Goal: Task Accomplishment & Management: Use online tool/utility

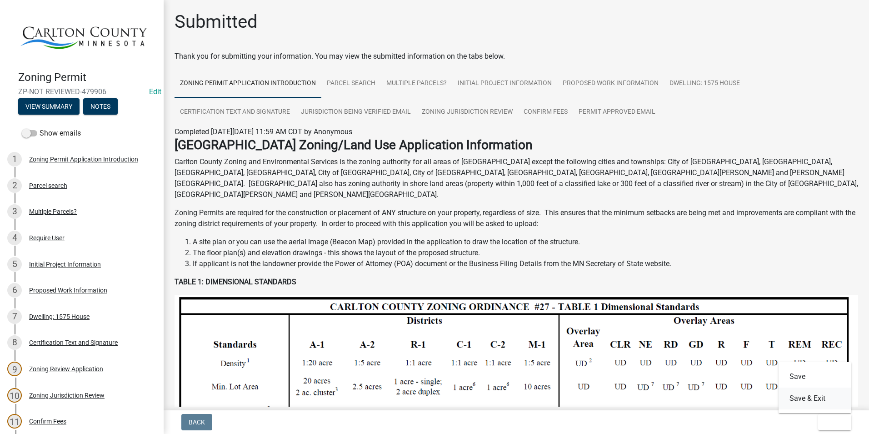
click at [822, 398] on button "Save & Exit" at bounding box center [815, 398] width 73 height 22
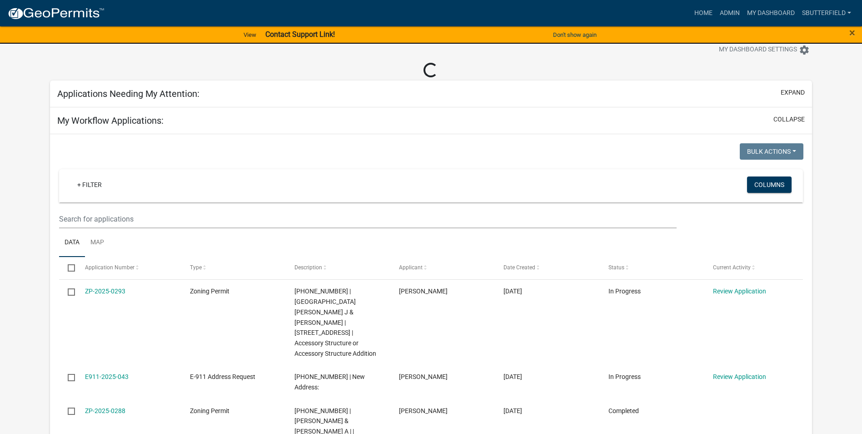
scroll to position [45, 0]
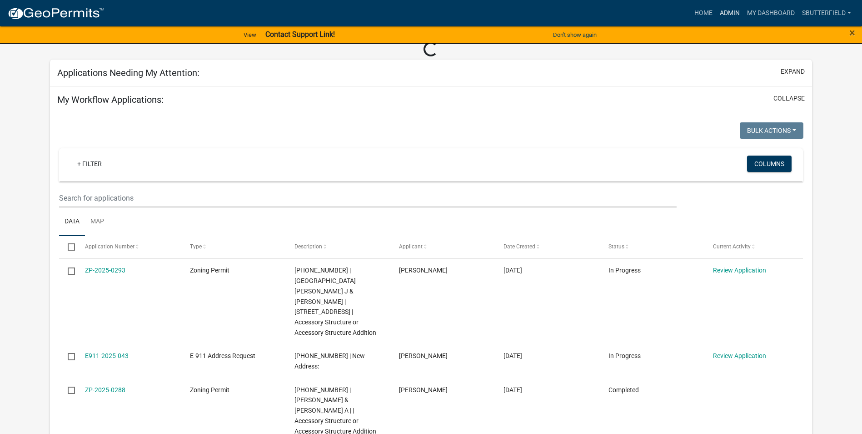
click at [732, 9] on link "Admin" at bounding box center [730, 13] width 27 height 17
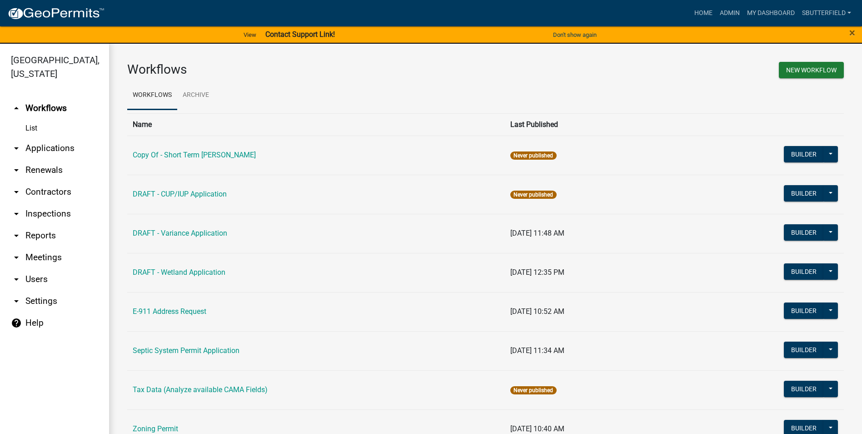
click at [18, 148] on icon "arrow_drop_down" at bounding box center [16, 148] width 11 height 11
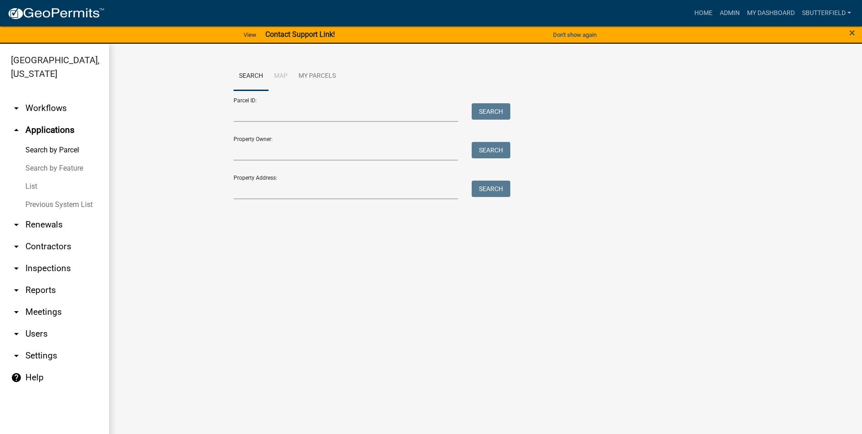
click at [37, 184] on link "List" at bounding box center [54, 186] width 109 height 18
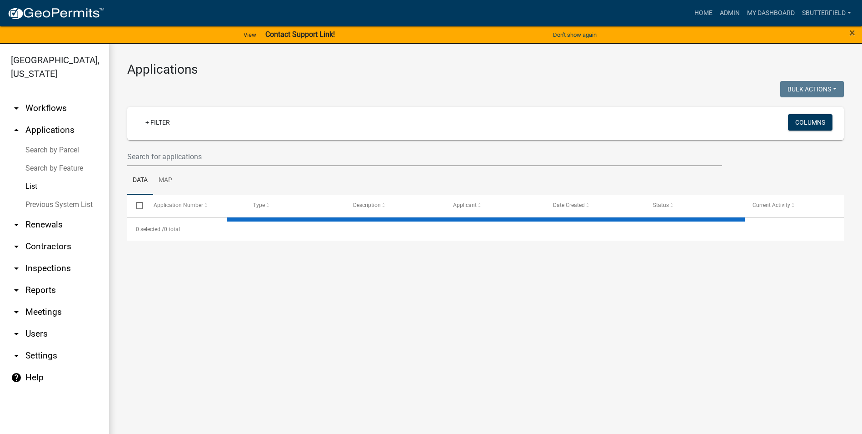
select select "1: 25"
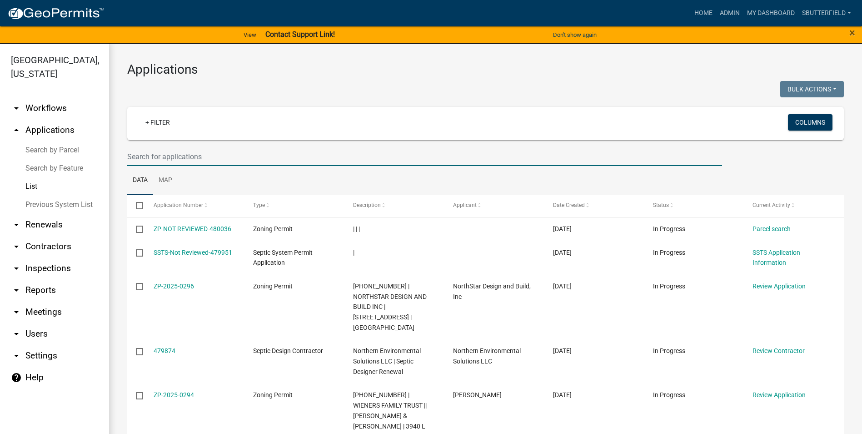
click at [201, 152] on input "text" at bounding box center [424, 156] width 595 height 19
type input "[PERSON_NAME]"
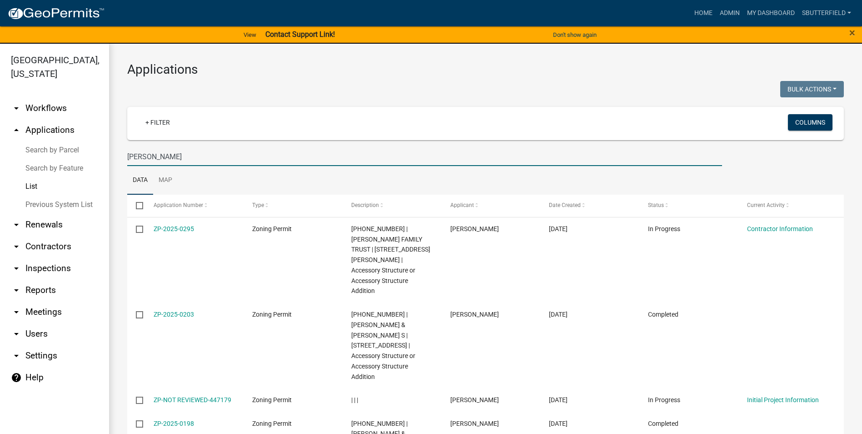
click at [35, 186] on link "List" at bounding box center [54, 186] width 109 height 18
click at [55, 132] on link "arrow_drop_up Applications" at bounding box center [54, 130] width 109 height 22
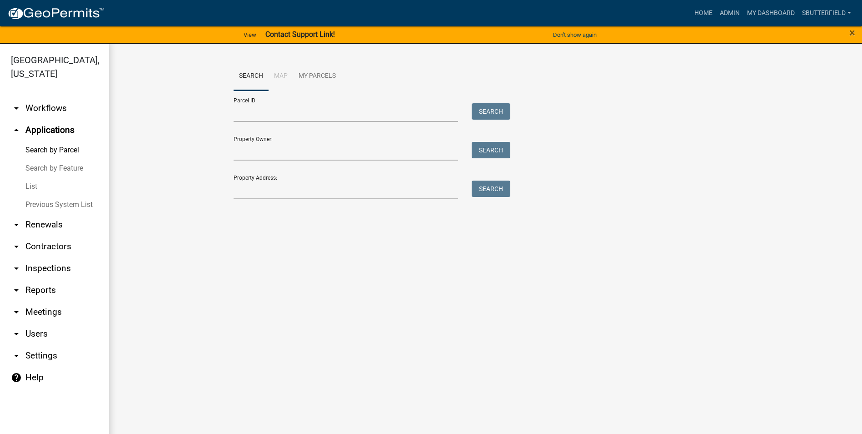
click at [26, 184] on link "List" at bounding box center [54, 186] width 109 height 18
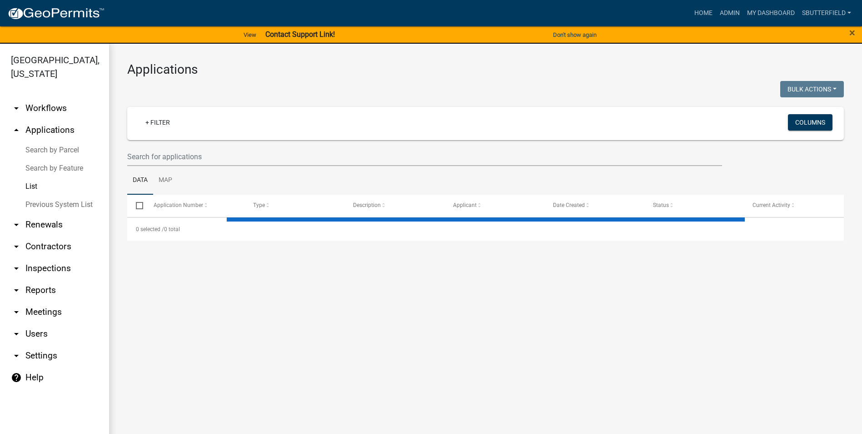
select select "1: 25"
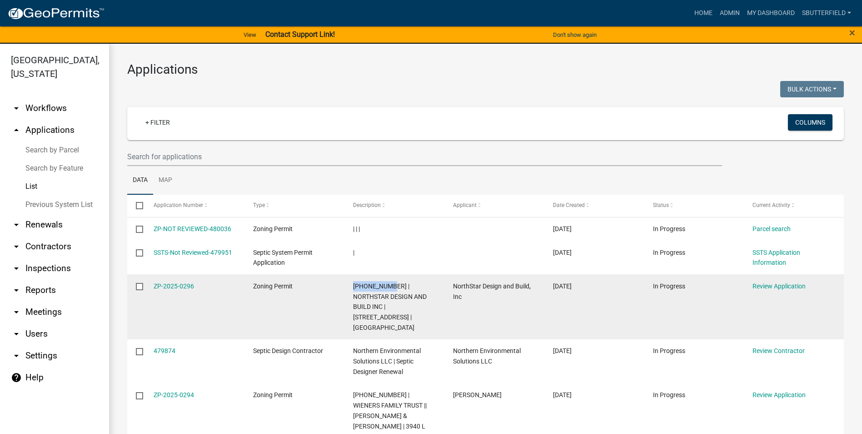
drag, startPoint x: 351, startPoint y: 282, endPoint x: 389, endPoint y: 289, distance: 38.7
click at [389, 289] on datatable-body-cell "[PHONE_NUMBER] | NORTHSTAR DESIGN AND BUILD INC | [STREET_ADDRESS] | [GEOGRAPHI…" at bounding box center [395, 306] width 100 height 65
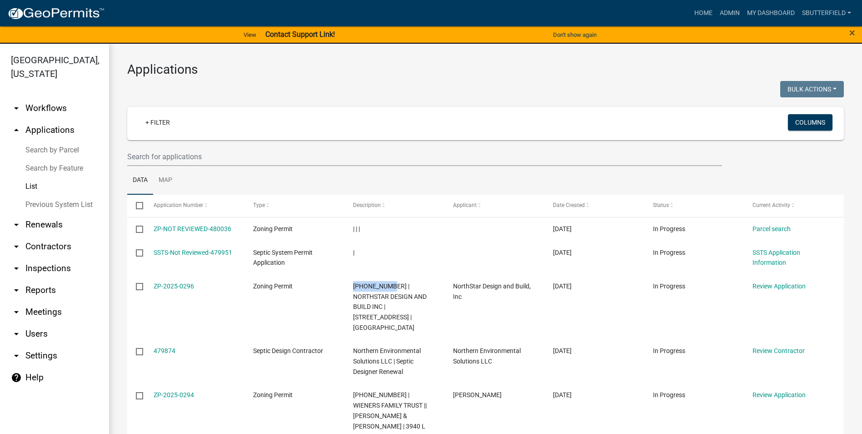
copy span "[PHONE_NUMBER]"
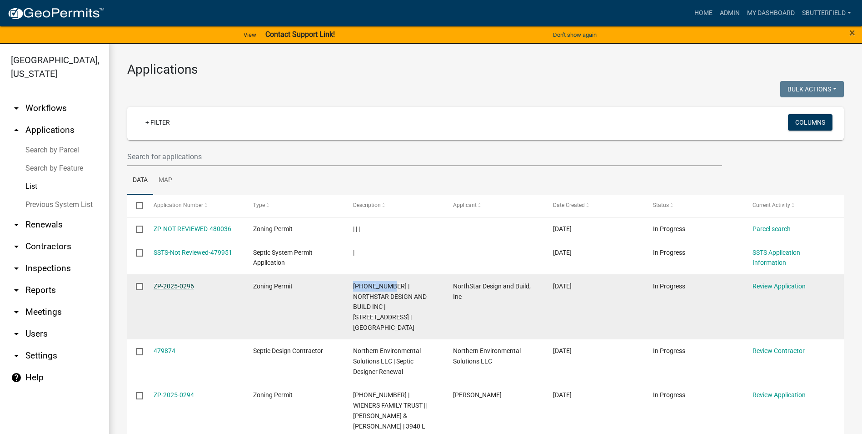
click at [181, 287] on link "ZP-2025-0296" at bounding box center [174, 285] width 40 height 7
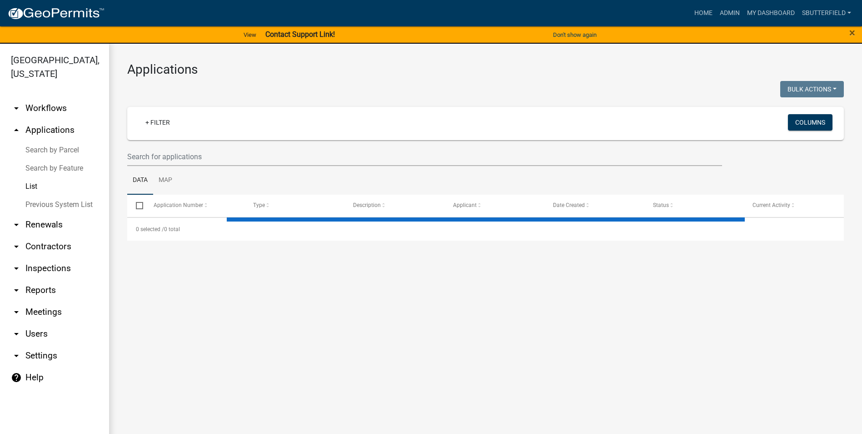
select select "1: 25"
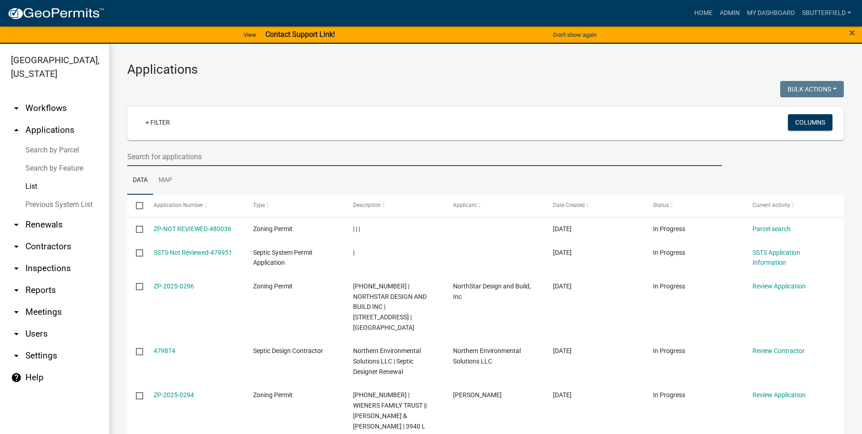
click at [194, 155] on input "text" at bounding box center [424, 156] width 595 height 19
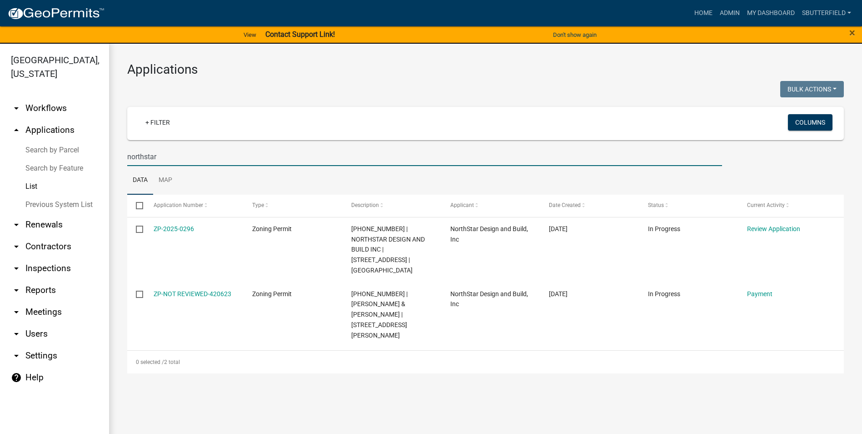
type input "northstar"
